Goal: Check status: Check status

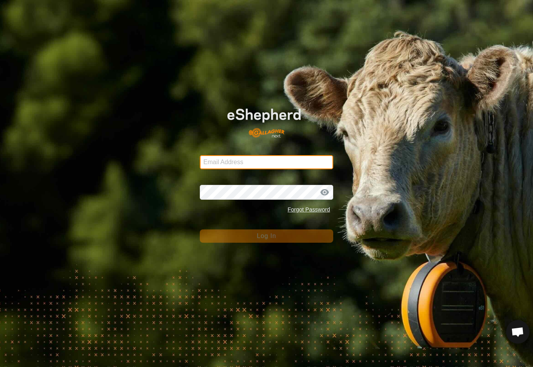
click at [221, 159] on input "Email Address" at bounding box center [266, 162] width 133 height 14
type input "[EMAIL_ADDRESS][DOMAIN_NAME]"
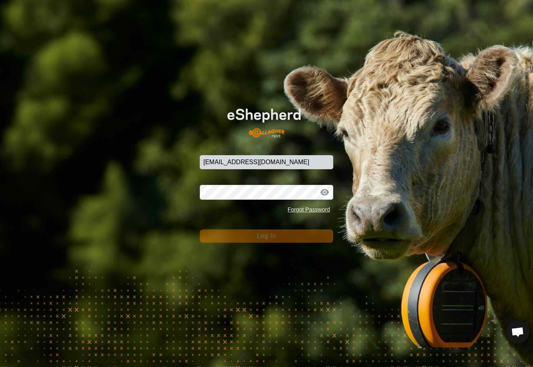
click at [267, 236] on button "Log In" at bounding box center [266, 235] width 133 height 13
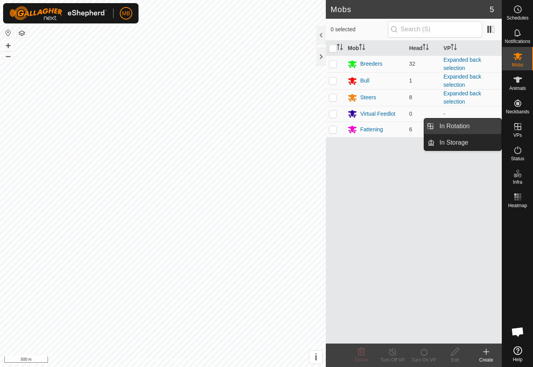
click at [471, 130] on link "In Rotation" at bounding box center [468, 126] width 67 height 16
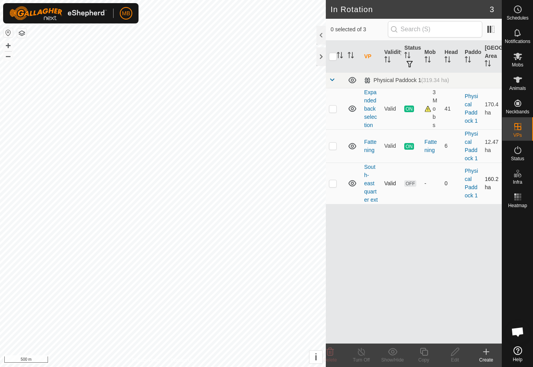
click at [334, 183] on p-checkbox at bounding box center [333, 183] width 8 height 6
click at [334, 357] on span "Delete" at bounding box center [331, 359] width 14 height 5
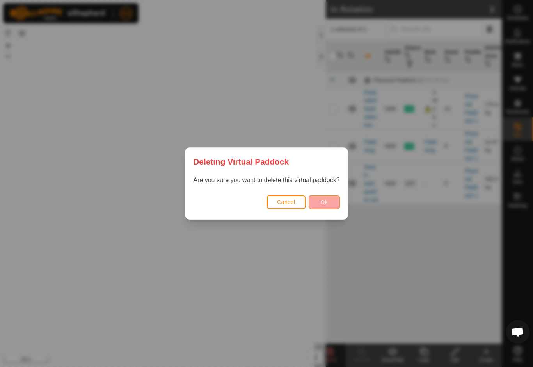
click at [332, 204] on button "Ok" at bounding box center [324, 202] width 31 height 14
checkbox input "false"
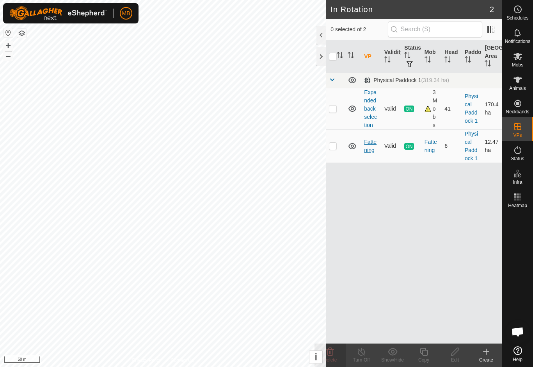
click at [366, 151] on link "Fattening" at bounding box center [370, 146] width 12 height 14
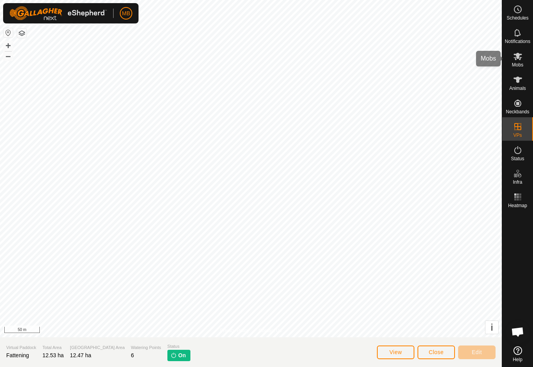
click at [517, 58] on icon at bounding box center [518, 56] width 9 height 7
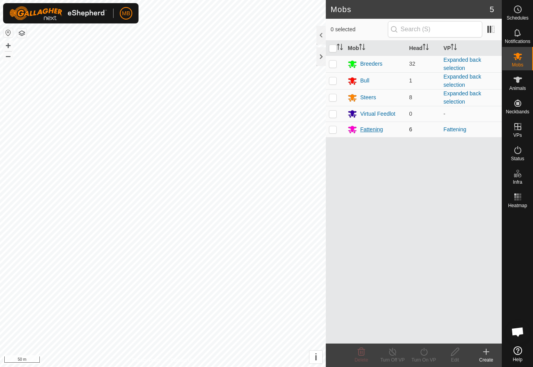
click at [378, 132] on div "Fattening" at bounding box center [371, 129] width 23 height 8
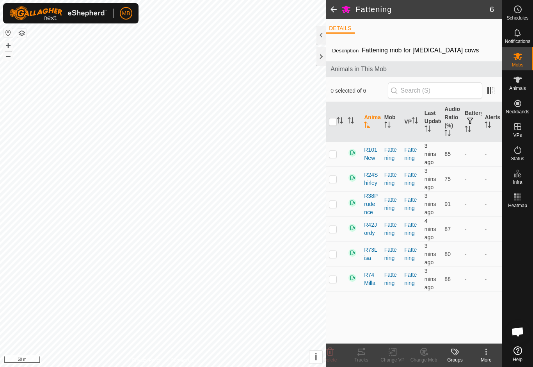
click at [336, 156] on p-checkbox at bounding box center [333, 154] width 8 height 6
click at [365, 360] on div "Tracks" at bounding box center [361, 359] width 31 height 7
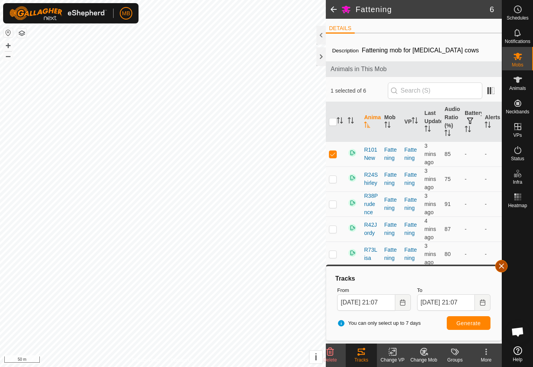
click at [504, 266] on span "button" at bounding box center [501, 266] width 6 height 6
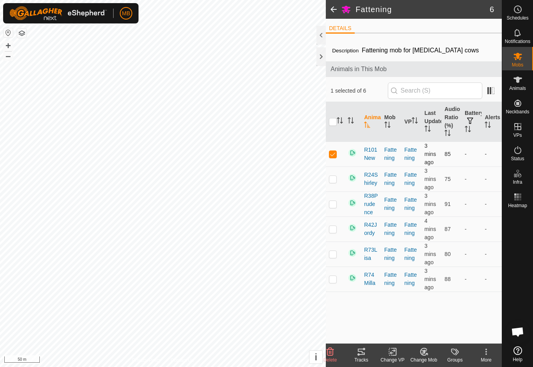
click at [333, 159] on td at bounding box center [335, 153] width 19 height 25
checkbox input "false"
click at [336, 283] on td at bounding box center [335, 278] width 19 height 25
checkbox input "true"
click at [363, 356] on icon at bounding box center [361, 351] width 9 height 9
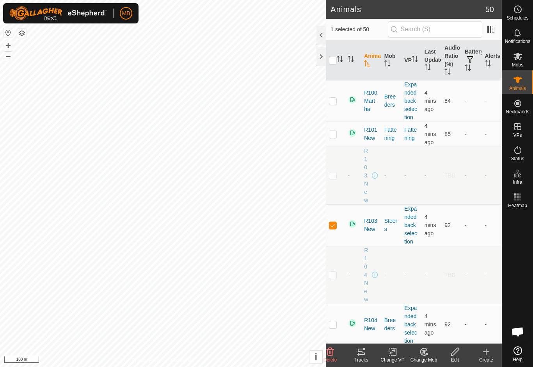
click at [368, 355] on tracks-svg-icon at bounding box center [361, 351] width 31 height 9
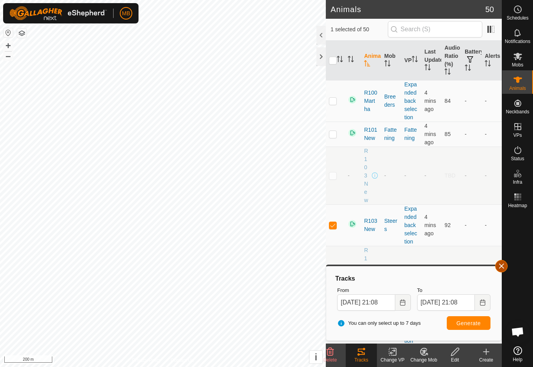
click at [503, 266] on span "button" at bounding box center [501, 266] width 6 height 6
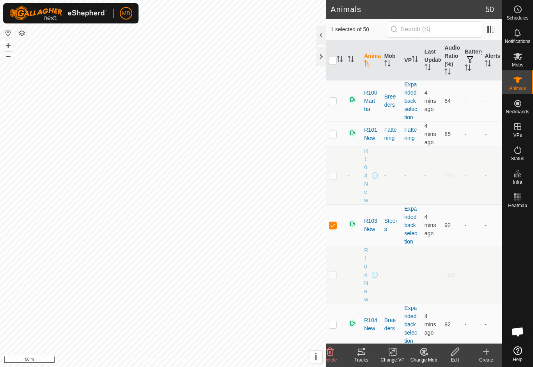
checkbox input "false"
click at [365, 353] on icon at bounding box center [361, 351] width 7 height 6
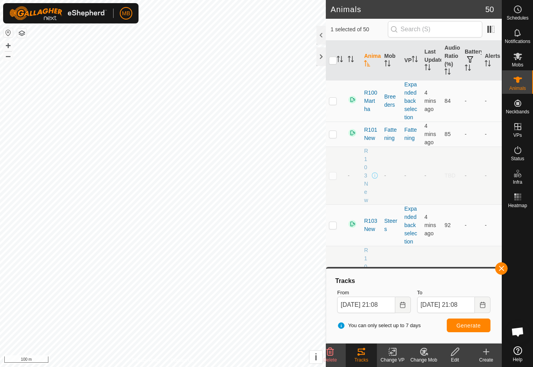
click at [488, 272] on div "Tracks From [DATE] 21:08 To [DATE] 21:08 You can only select up to 7 days Gener…" at bounding box center [413, 305] width 169 height 68
click at [508, 263] on div at bounding box center [517, 277] width 31 height 132
click at [496, 269] on button "button" at bounding box center [501, 268] width 12 height 12
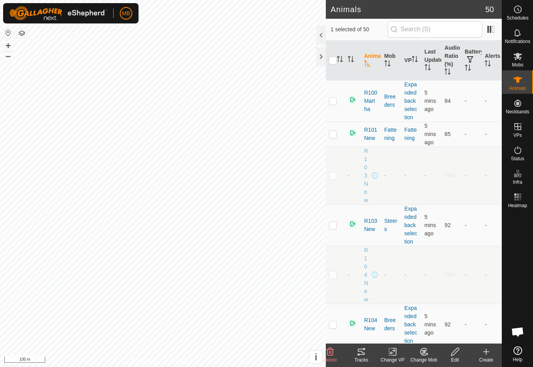
checkbox input "false"
checkbox input "true"
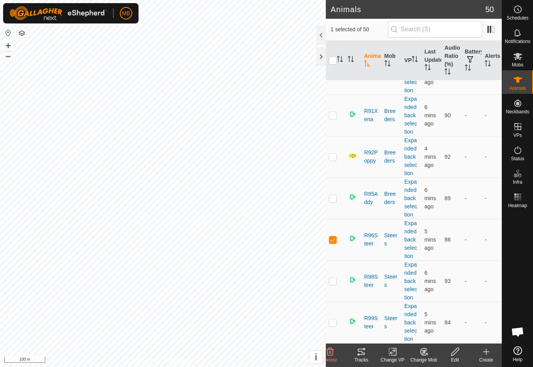
scroll to position [1765, 0]
checkbox input "true"
checkbox input "false"
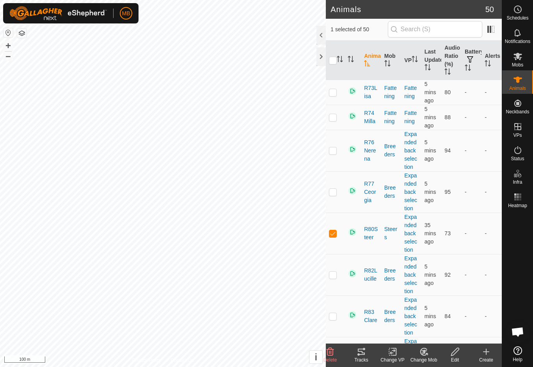
scroll to position [1316, 0]
click at [334, 237] on td at bounding box center [335, 233] width 19 height 41
checkbox input "false"
click at [527, 59] on div "Mobs" at bounding box center [517, 58] width 31 height 23
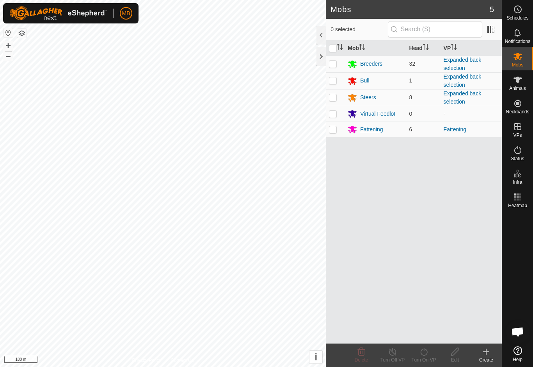
click at [387, 126] on div "Fattening" at bounding box center [375, 129] width 55 height 9
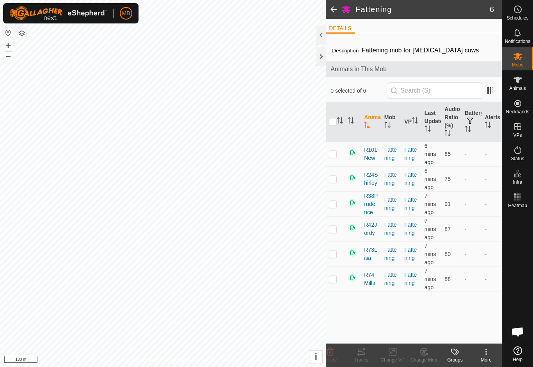
click at [336, 154] on p-checkbox at bounding box center [333, 154] width 8 height 6
click at [368, 352] on tracks-svg-icon at bounding box center [361, 351] width 31 height 9
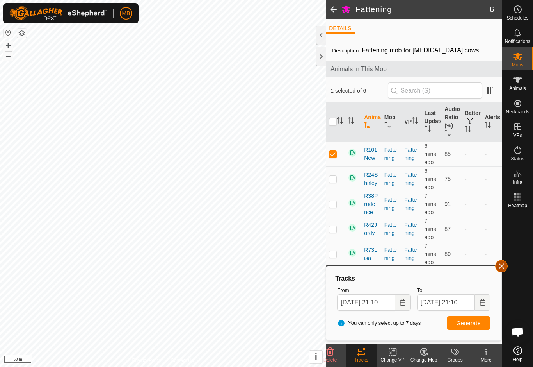
click at [504, 267] on span "button" at bounding box center [501, 266] width 6 height 6
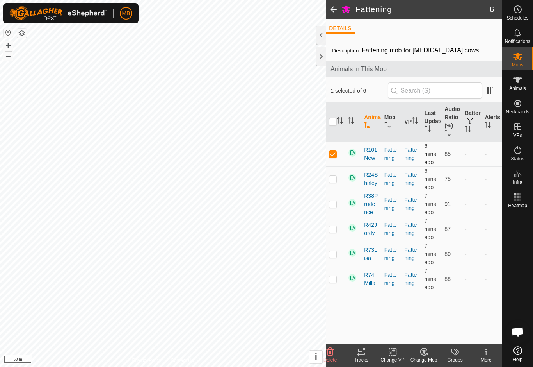
click at [335, 153] on p-checkbox at bounding box center [333, 154] width 8 height 6
checkbox input "true"
click at [370, 355] on tracks-svg-icon at bounding box center [361, 351] width 31 height 9
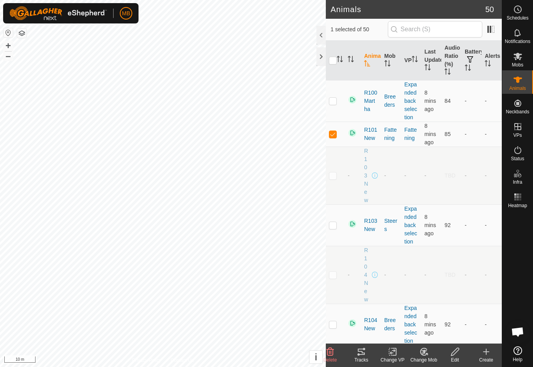
click at [365, 352] on icon at bounding box center [361, 351] width 7 height 6
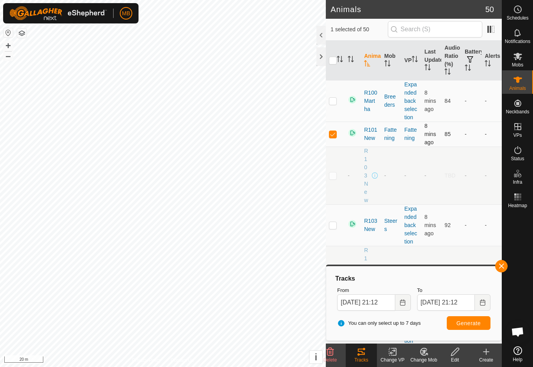
click at [332, 138] on td at bounding box center [335, 133] width 19 height 25
checkbox input "false"
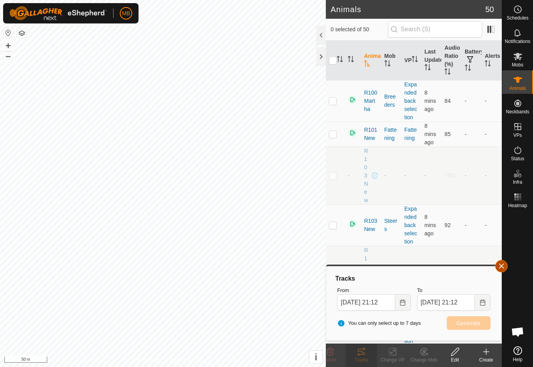
click at [502, 267] on span "button" at bounding box center [501, 266] width 6 height 6
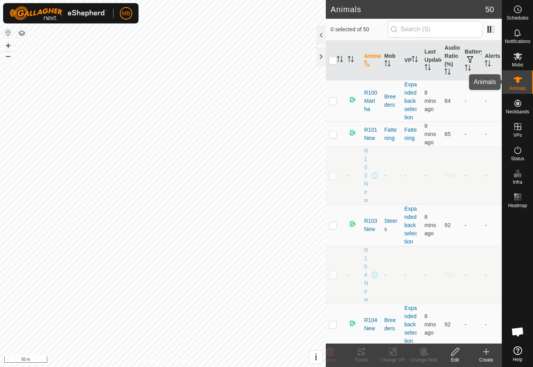
click at [524, 82] on es-animals-svg-icon at bounding box center [518, 79] width 14 height 12
click at [525, 59] on es-mob-svg-icon at bounding box center [518, 56] width 14 height 12
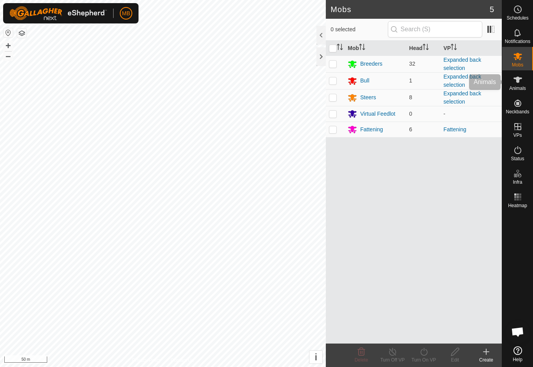
click at [525, 80] on div "Animals" at bounding box center [517, 81] width 31 height 23
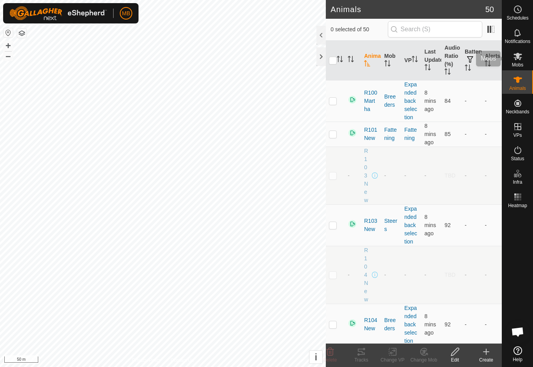
click at [521, 57] on icon at bounding box center [518, 56] width 9 height 7
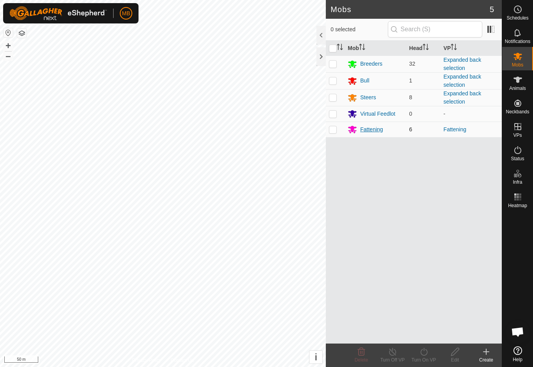
click at [381, 129] on div "Fattening" at bounding box center [371, 129] width 23 height 8
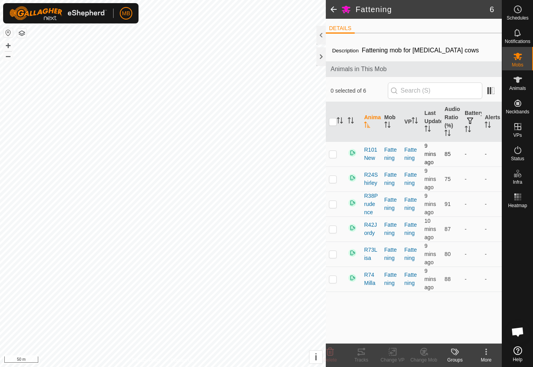
click at [336, 152] on p-checkbox at bounding box center [333, 154] width 8 height 6
checkbox input "true"
click at [365, 358] on div "Tracks" at bounding box center [361, 359] width 31 height 7
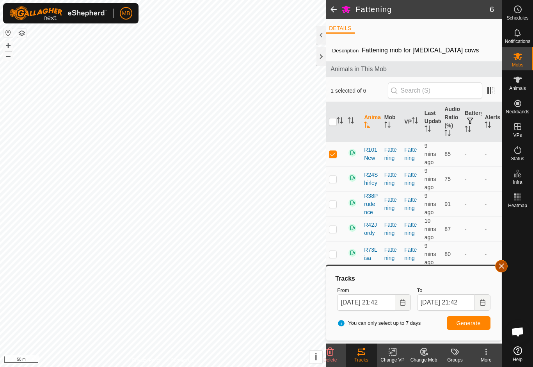
click at [498, 270] on button "button" at bounding box center [501, 266] width 12 height 12
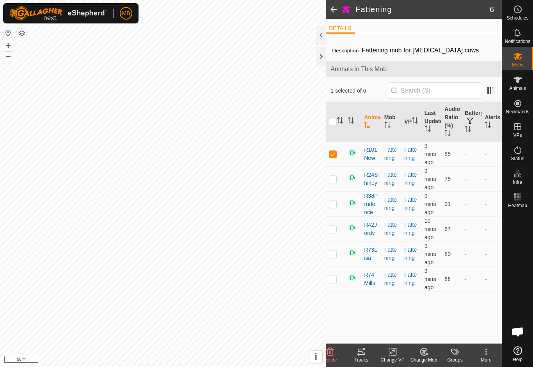
click at [338, 282] on td at bounding box center [335, 278] width 19 height 25
checkbox input "true"
click at [344, 151] on td at bounding box center [335, 153] width 19 height 25
checkbox input "false"
click at [364, 352] on icon at bounding box center [361, 351] width 7 height 6
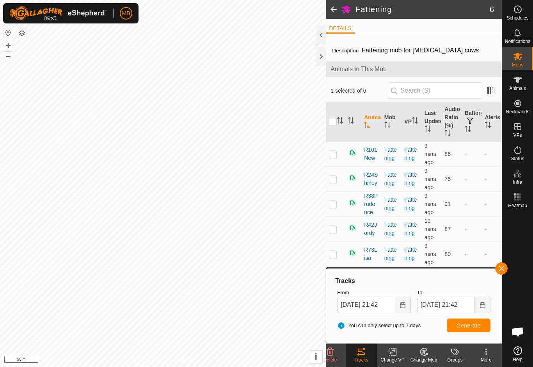
click at [493, 269] on div "Tracks From 07 Oct, 2025 21:42 To 08 Oct, 2025 21:42 You can only select up to …" at bounding box center [414, 305] width 176 height 76
click at [501, 268] on span "button" at bounding box center [501, 268] width 6 height 6
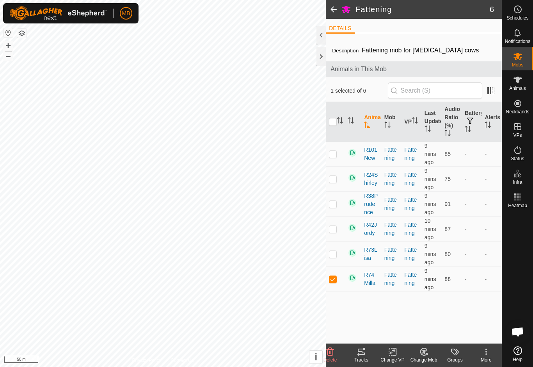
click at [336, 280] on p-checkbox at bounding box center [333, 279] width 8 height 6
checkbox input "false"
click at [333, 229] on p-checkbox at bounding box center [333, 229] width 8 height 6
click at [365, 353] on icon at bounding box center [361, 351] width 9 height 9
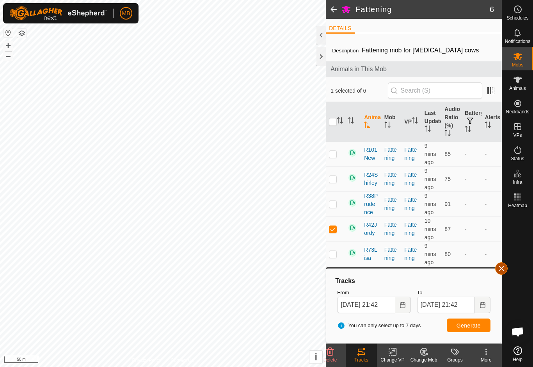
click at [499, 268] on span "button" at bounding box center [501, 268] width 6 height 6
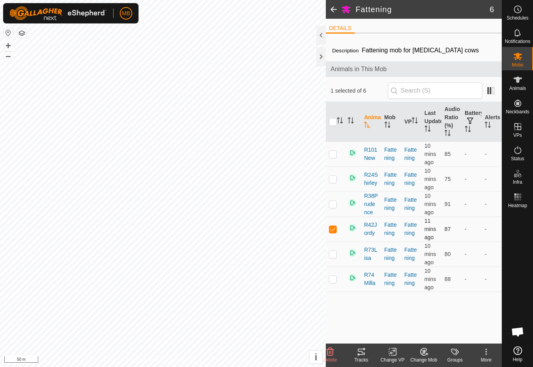
click at [336, 233] on td at bounding box center [335, 228] width 19 height 25
checkbox input "false"
